Goal: Task Accomplishment & Management: Manage account settings

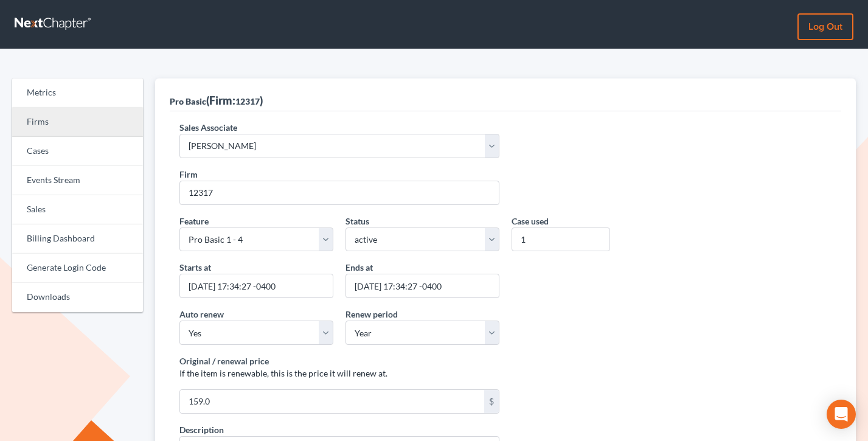
click at [47, 119] on link "Firms" at bounding box center [77, 122] width 131 height 29
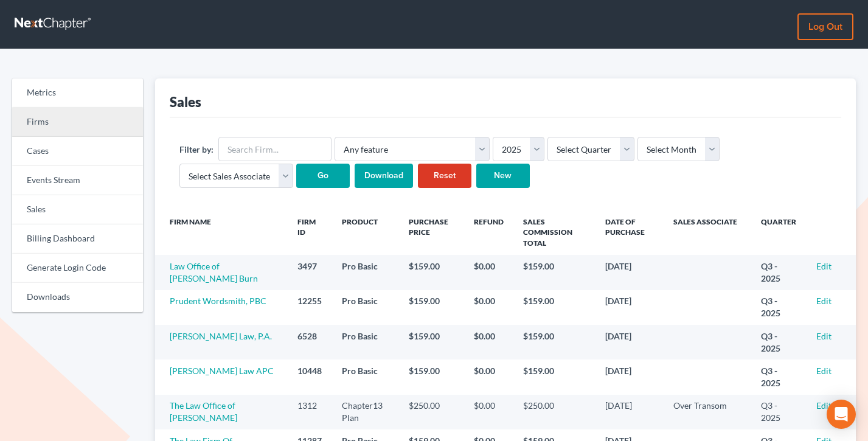
click at [56, 123] on link "Firms" at bounding box center [77, 122] width 131 height 29
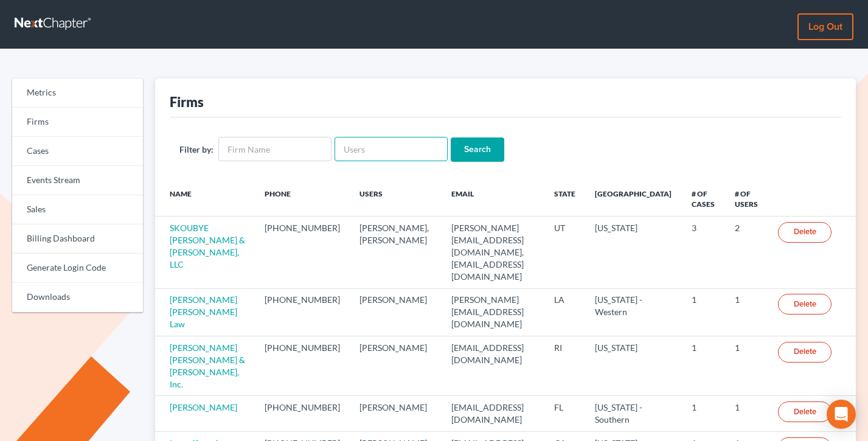
click at [387, 157] on input "text" at bounding box center [391, 149] width 113 height 24
paste input "jcollins@lawoeb.com"
type input "jcollins@lawoeb.com"
click at [451, 138] on input "Search" at bounding box center [478, 150] width 54 height 24
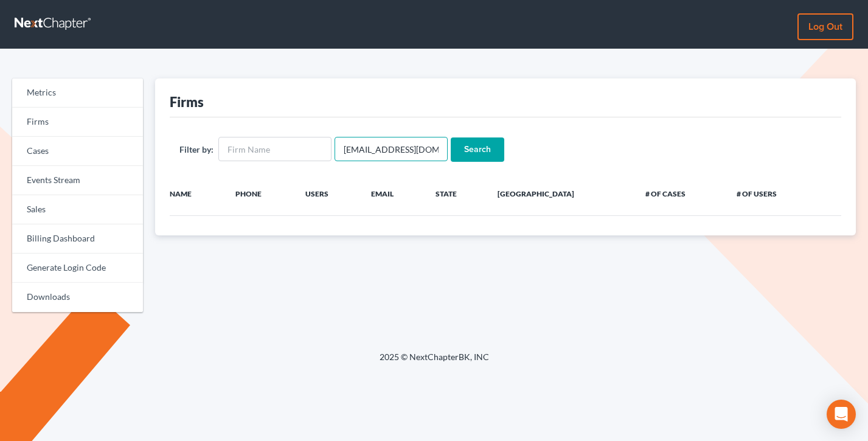
click at [415, 148] on input "[EMAIL_ADDRESS][DOMAIN_NAME]" at bounding box center [391, 149] width 113 height 24
drag, startPoint x: 399, startPoint y: 148, endPoint x: 372, endPoint y: 148, distance: 26.2
click at [372, 148] on input "[EMAIL_ADDRESS][DOMAIN_NAME]" at bounding box center [391, 149] width 113 height 24
click at [396, 150] on input "jcollins@lawoeb.com" at bounding box center [391, 149] width 113 height 24
drag, startPoint x: 371, startPoint y: 148, endPoint x: 419, endPoint y: 150, distance: 48.1
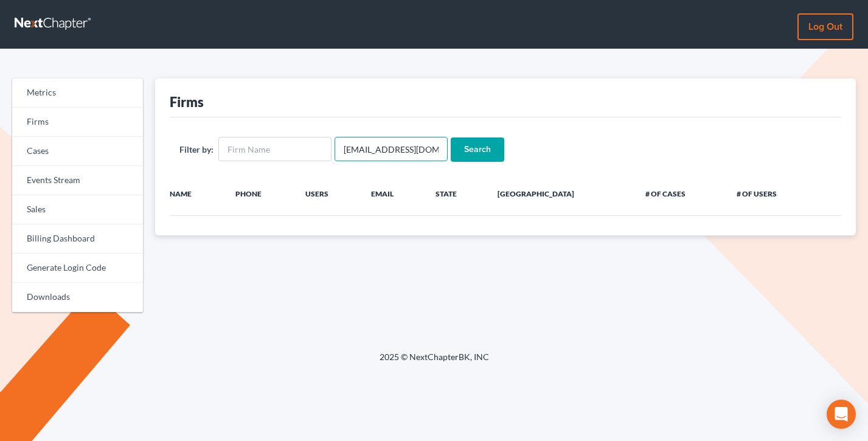
click at [419, 150] on input "jcollins@lawoeb.com" at bounding box center [391, 149] width 113 height 24
click at [433, 145] on input "jcollins@lawoeb.com" at bounding box center [391, 149] width 113 height 24
click at [823, 29] on link "Log out" at bounding box center [826, 26] width 56 height 27
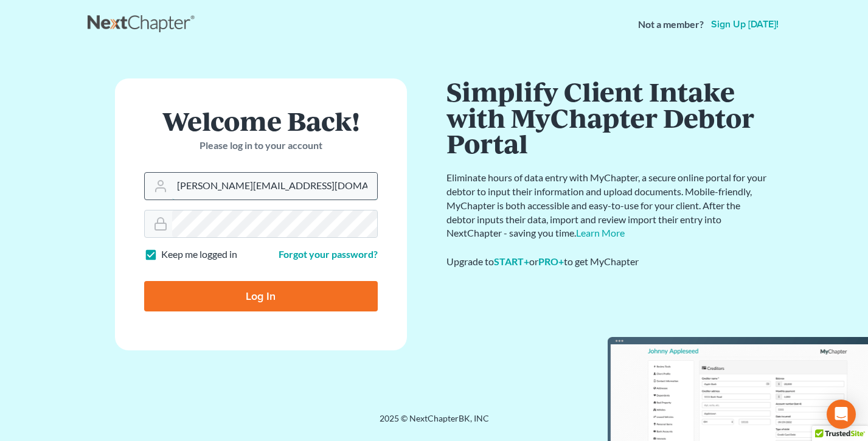
click at [276, 178] on input "[PERSON_NAME][EMAIL_ADDRESS][DOMAIN_NAME]" at bounding box center [274, 186] width 205 height 27
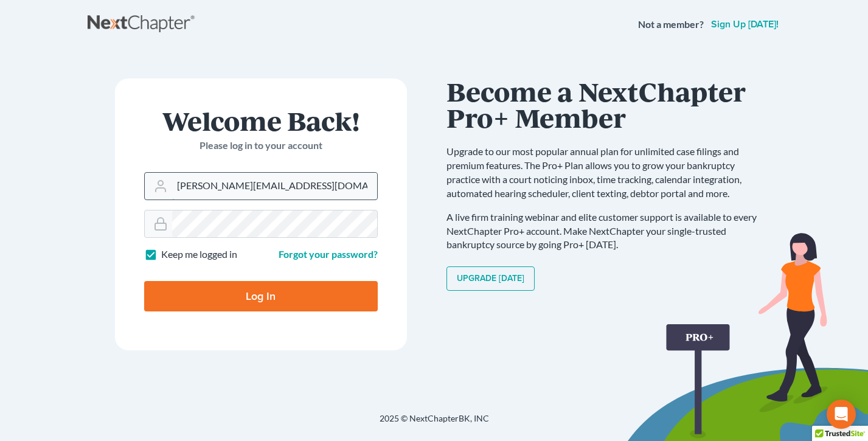
type input "[EMAIL_ADDRESS][DOMAIN_NAME]"
click at [294, 302] on input "Log In" at bounding box center [261, 296] width 234 height 30
type input "Thinking..."
